Goal: Transaction & Acquisition: Book appointment/travel/reservation

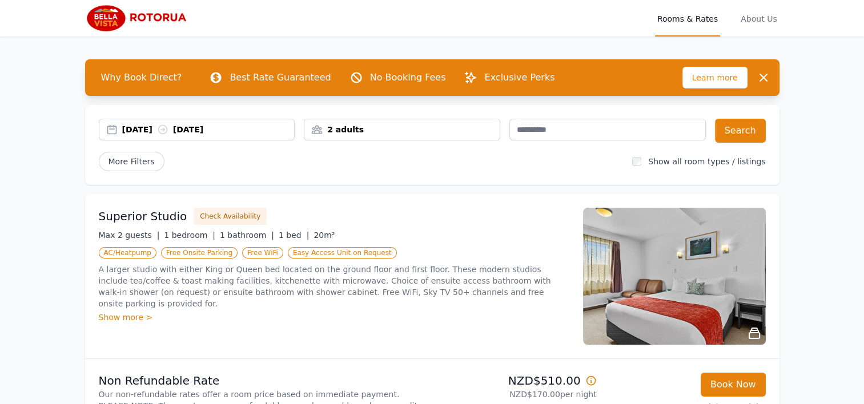
click at [377, 131] on div "2 adults" at bounding box center [402, 129] width 195 height 11
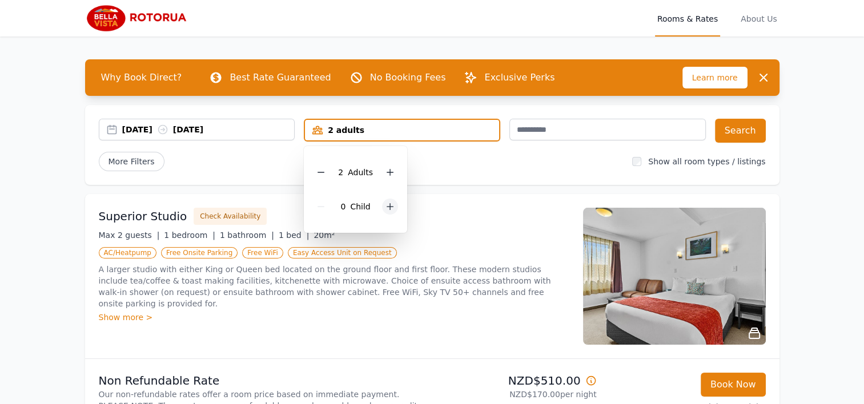
click at [395, 201] on div at bounding box center [390, 207] width 16 height 16
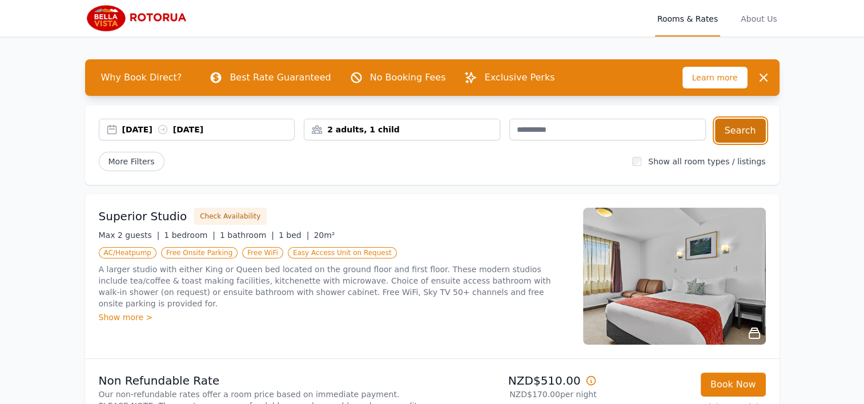
click at [750, 131] on button "Search" at bounding box center [740, 131] width 51 height 24
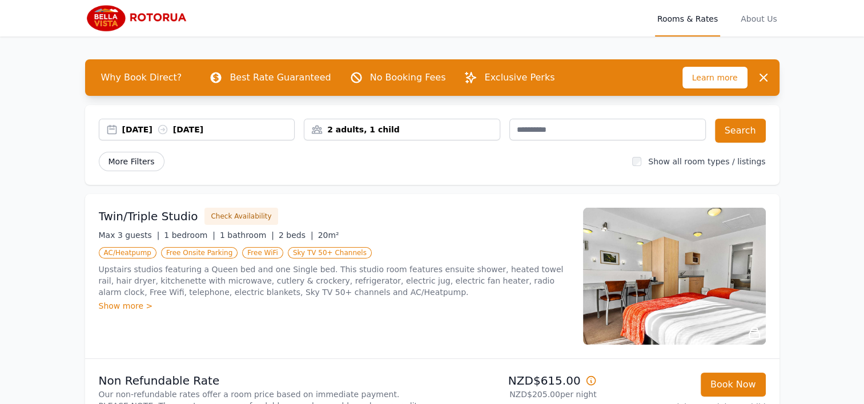
click at [146, 165] on span "More Filters" at bounding box center [132, 161] width 66 height 19
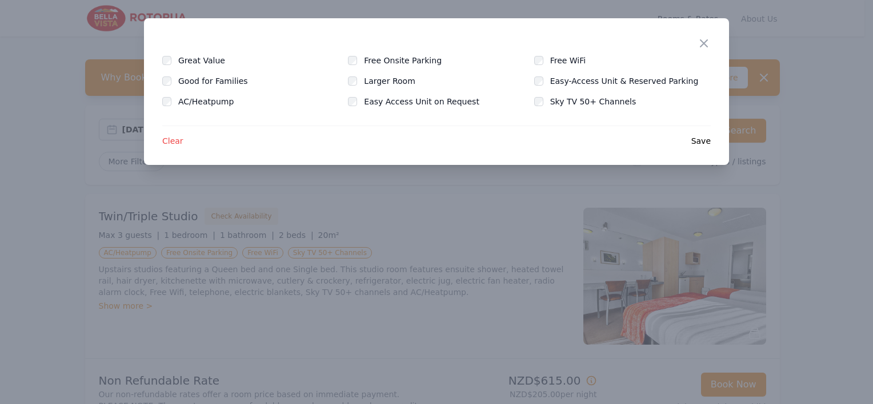
click at [170, 141] on span "Clear" at bounding box center [172, 140] width 21 height 11
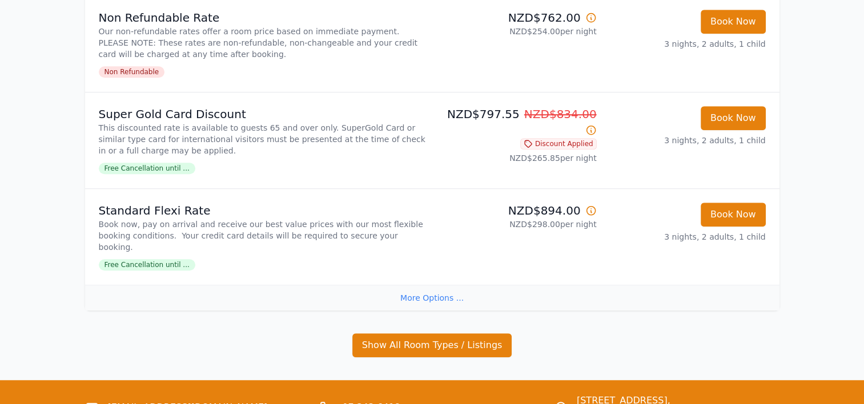
scroll to position [943, 0]
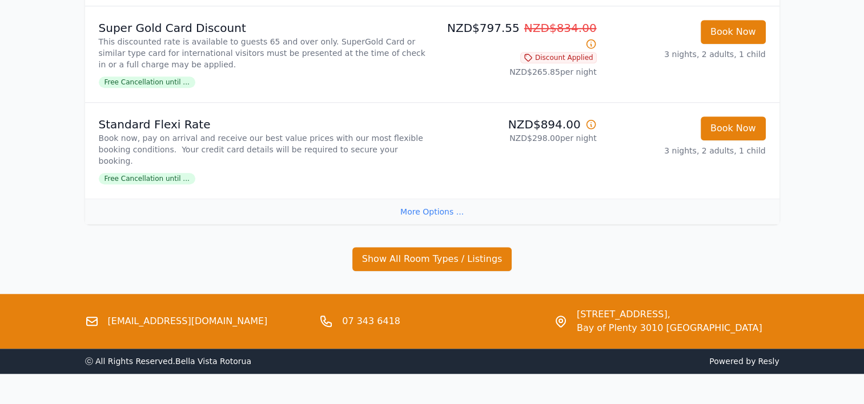
click at [443, 199] on div "More Options ..." at bounding box center [432, 212] width 695 height 26
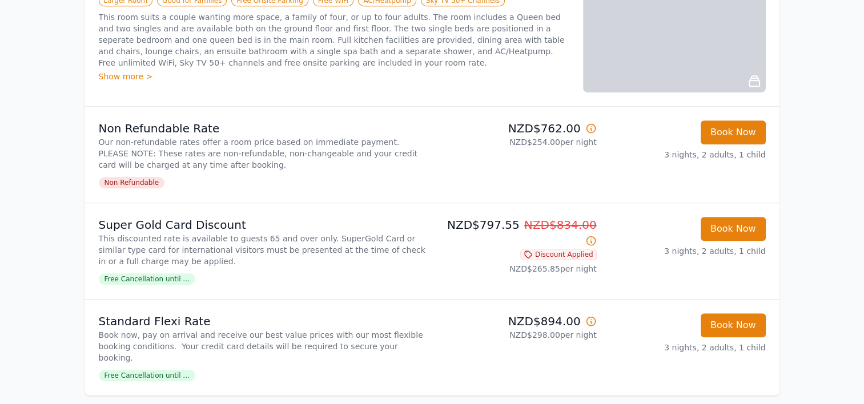
scroll to position [918, 0]
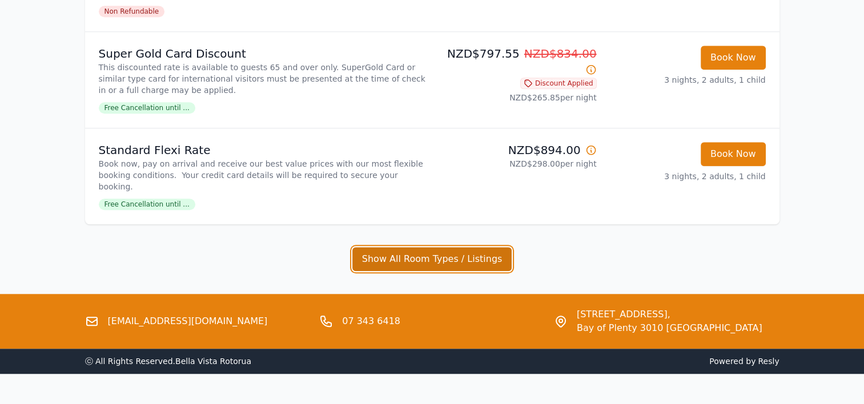
click at [468, 247] on button "Show All Room Types / Listings" at bounding box center [432, 259] width 160 height 24
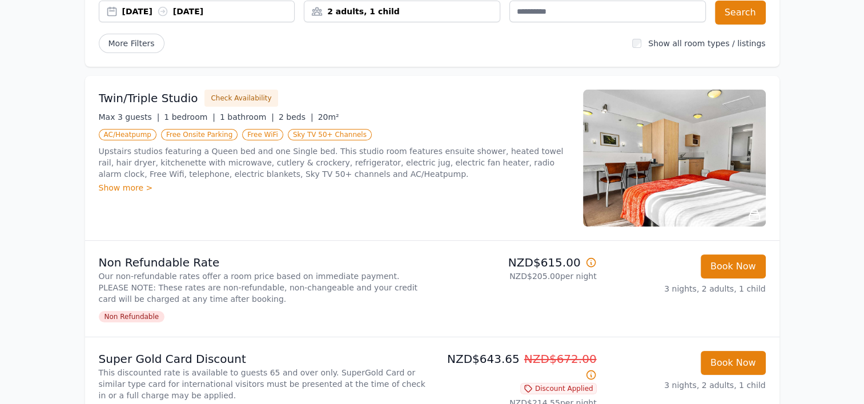
scroll to position [180, 0]
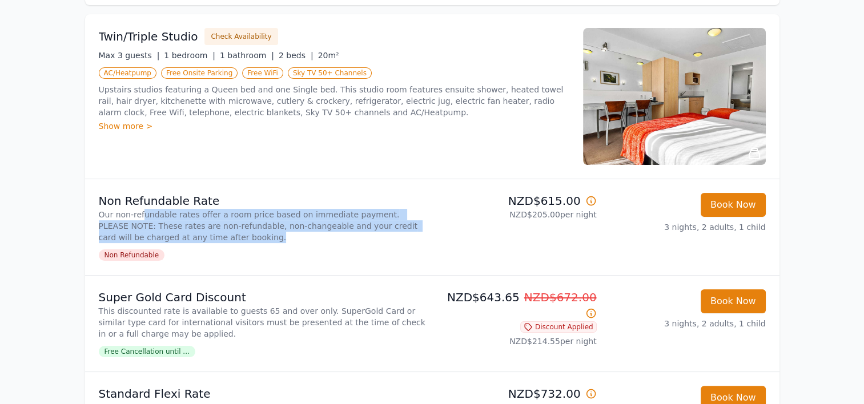
drag, startPoint x: 142, startPoint y: 213, endPoint x: 246, endPoint y: 234, distance: 106.6
click at [246, 234] on p "Our non-refundable rates offer a room price based on immediate payment. PLEASE …" at bounding box center [263, 226] width 329 height 34
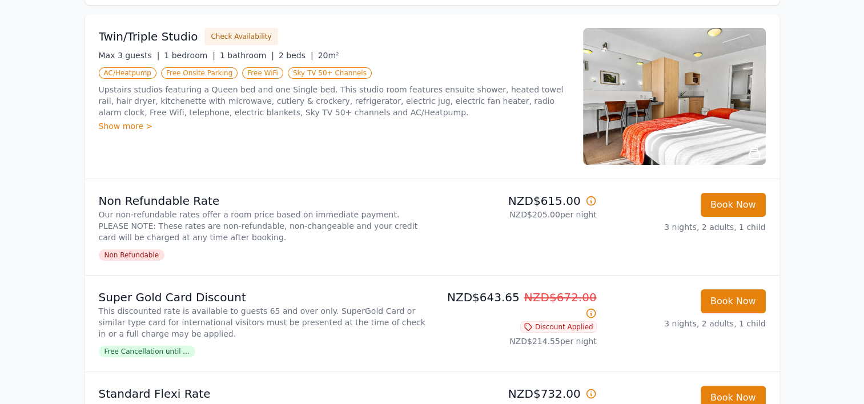
click at [595, 201] on icon at bounding box center [591, 201] width 9 height 9
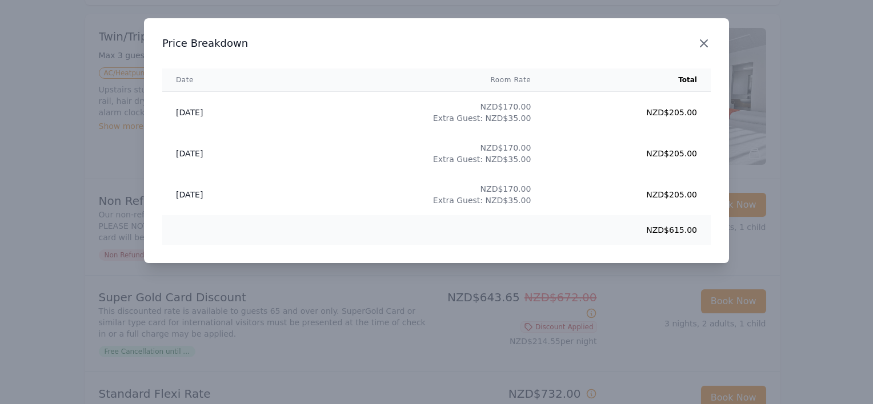
click at [708, 47] on icon "button" at bounding box center [704, 44] width 14 height 14
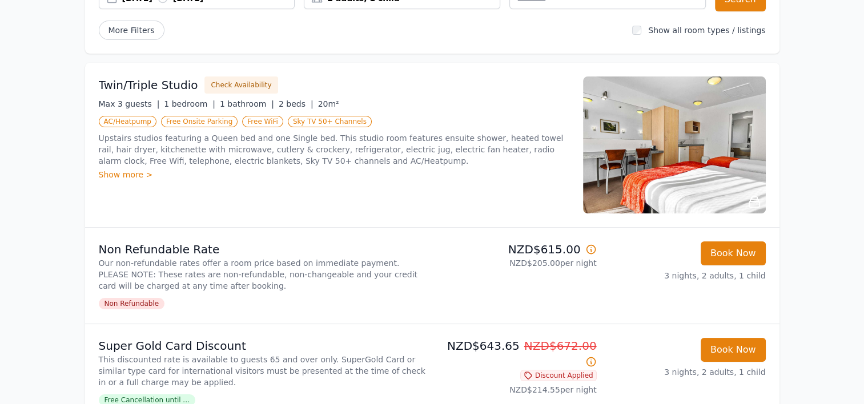
scroll to position [66, 0]
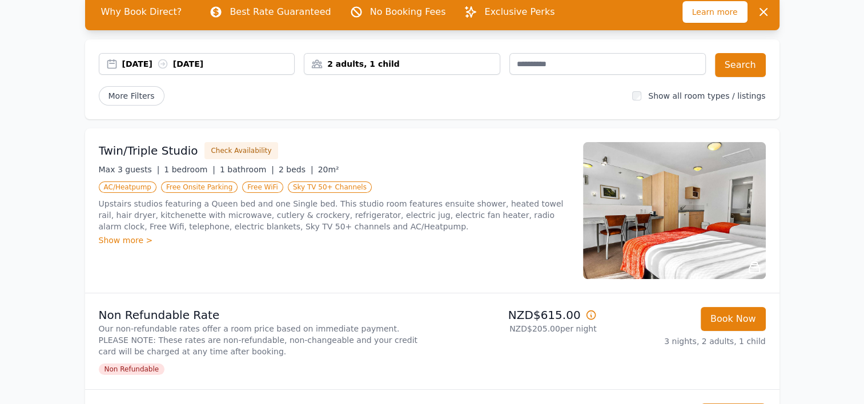
click at [129, 241] on div "Show more >" at bounding box center [334, 240] width 471 height 11
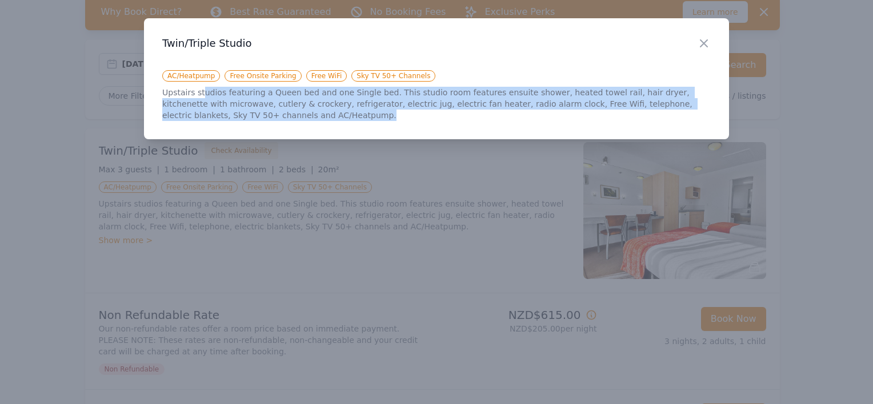
drag, startPoint x: 201, startPoint y: 93, endPoint x: 285, endPoint y: 114, distance: 86.6
click at [285, 114] on p "Upstairs studios featuring a Queen bed and one Single bed. This studio room fea…" at bounding box center [436, 104] width 548 height 34
drag, startPoint x: 285, startPoint y: 114, endPoint x: 316, endPoint y: 114, distance: 30.9
click at [316, 114] on p "Upstairs studios featuring a Queen bed and one Single bed. This studio room fea…" at bounding box center [436, 104] width 548 height 34
click at [708, 47] on icon "button" at bounding box center [704, 44] width 14 height 14
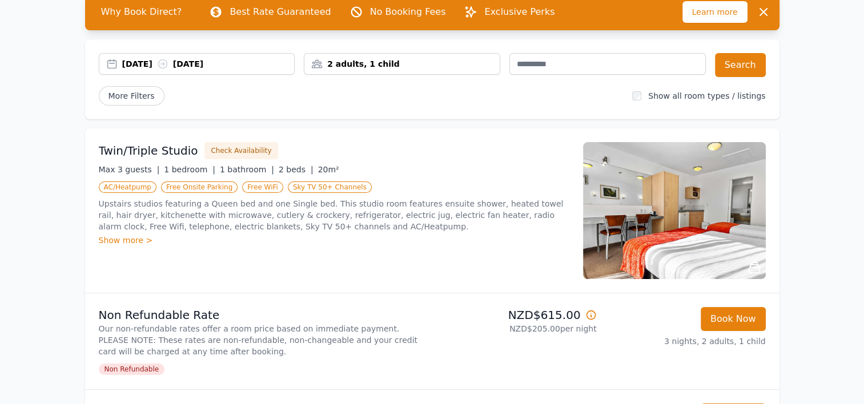
click at [720, 212] on img at bounding box center [674, 210] width 183 height 137
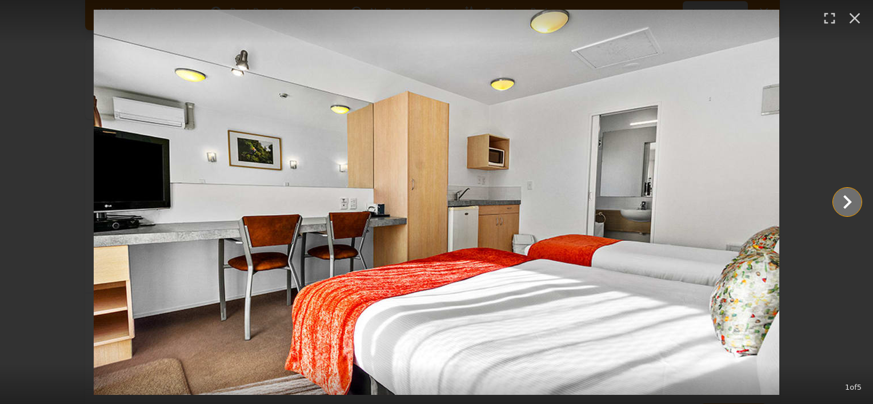
click at [854, 205] on icon "Show slide 2 of 5" at bounding box center [847, 202] width 27 height 27
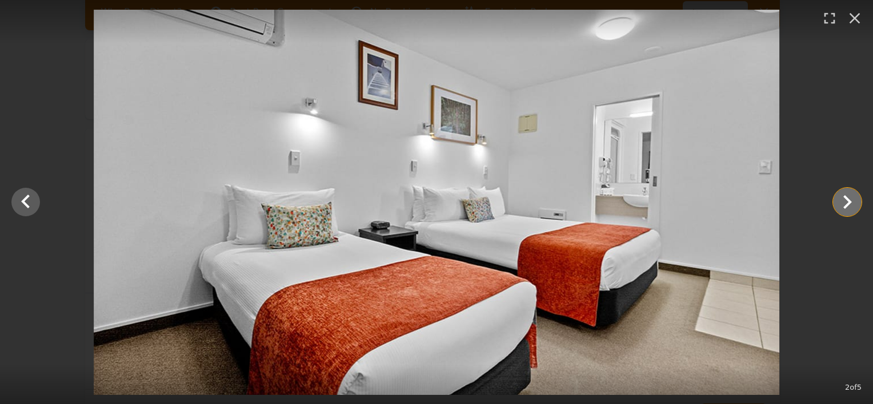
click at [854, 205] on icon "Show slide 3 of 5" at bounding box center [847, 202] width 27 height 27
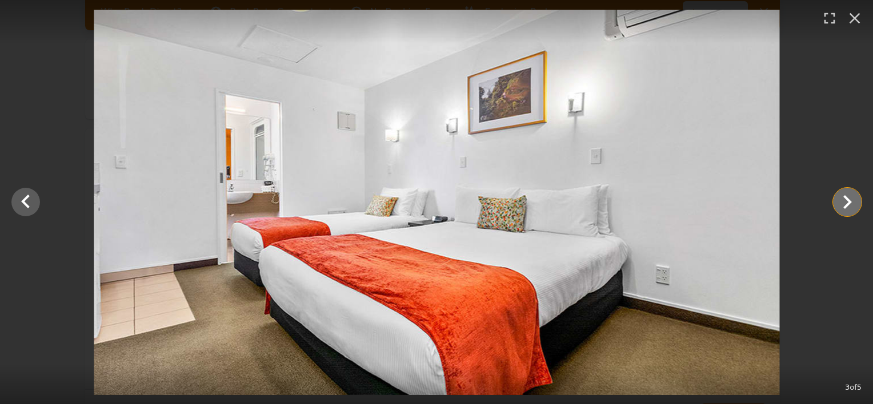
click at [854, 205] on icon "Show slide 4 of 5" at bounding box center [847, 202] width 27 height 27
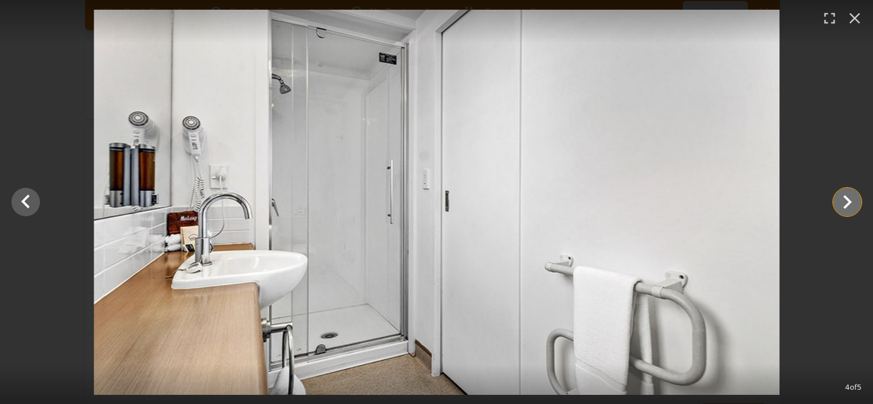
click at [854, 205] on icon "Show slide 5 of 5" at bounding box center [847, 202] width 27 height 27
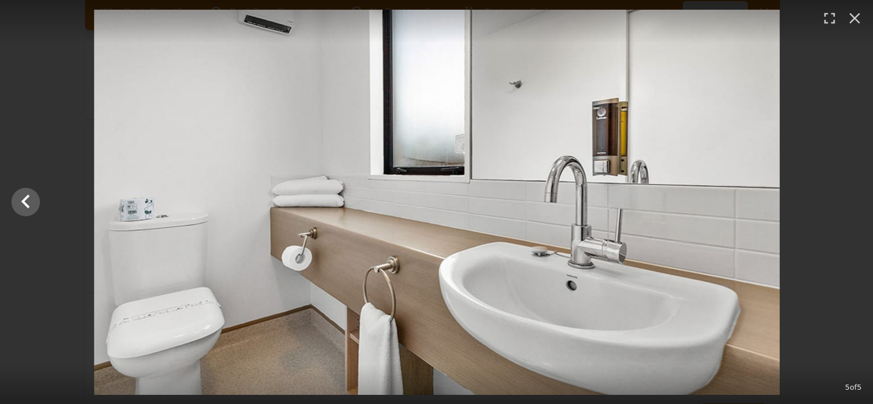
click at [854, 205] on div at bounding box center [437, 203] width 873 height 386
